Goal: Entertainment & Leisure: Consume media (video, audio)

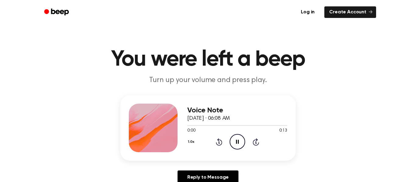
click at [239, 145] on icon "Pause Audio" at bounding box center [237, 142] width 16 height 16
click at [239, 146] on icon "Play Audio" at bounding box center [237, 142] width 16 height 16
click at [238, 145] on icon "Play Audio" at bounding box center [237, 142] width 16 height 16
click at [239, 145] on icon "Pause Audio" at bounding box center [237, 142] width 16 height 16
click at [239, 144] on icon "Play Audio" at bounding box center [237, 142] width 16 height 16
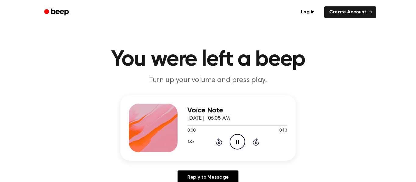
click at [235, 144] on icon "Pause Audio" at bounding box center [237, 142] width 16 height 16
click at [238, 147] on icon "Play Audio" at bounding box center [237, 142] width 16 height 16
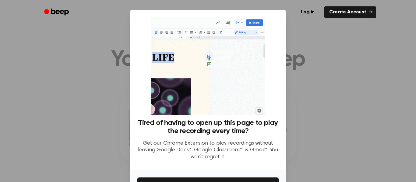
click at [238, 145] on div at bounding box center [208, 91] width 416 height 182
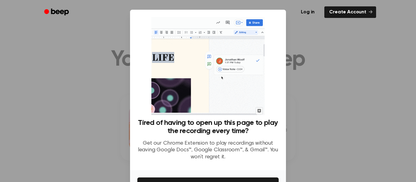
click at [239, 145] on div at bounding box center [208, 91] width 416 height 182
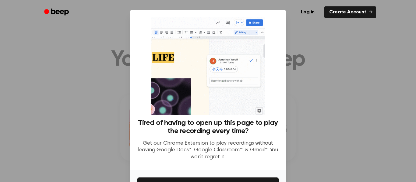
click at [304, 57] on div at bounding box center [208, 91] width 416 height 182
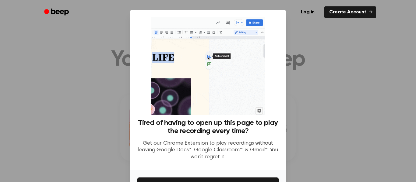
scroll to position [39, 0]
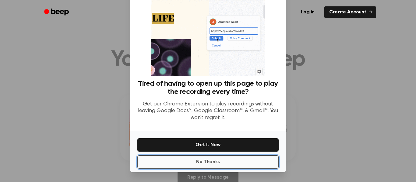
click at [253, 164] on button "No Thanks" at bounding box center [207, 162] width 141 height 13
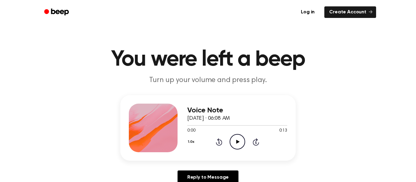
click at [233, 140] on icon "Play Audio" at bounding box center [237, 142] width 16 height 16
click at [239, 149] on icon "Pause Audio" at bounding box center [237, 142] width 16 height 16
click at [241, 145] on icon "Play Audio" at bounding box center [237, 142] width 16 height 16
click at [241, 144] on icon "Pause Audio" at bounding box center [237, 142] width 16 height 16
click at [240, 143] on icon "Play Audio" at bounding box center [237, 142] width 16 height 16
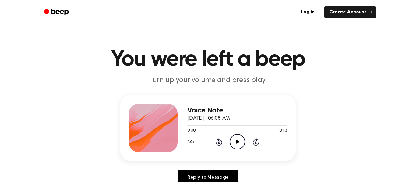
click at [239, 143] on icon "Play Audio" at bounding box center [237, 142] width 16 height 16
